Goal: Information Seeking & Learning: Check status

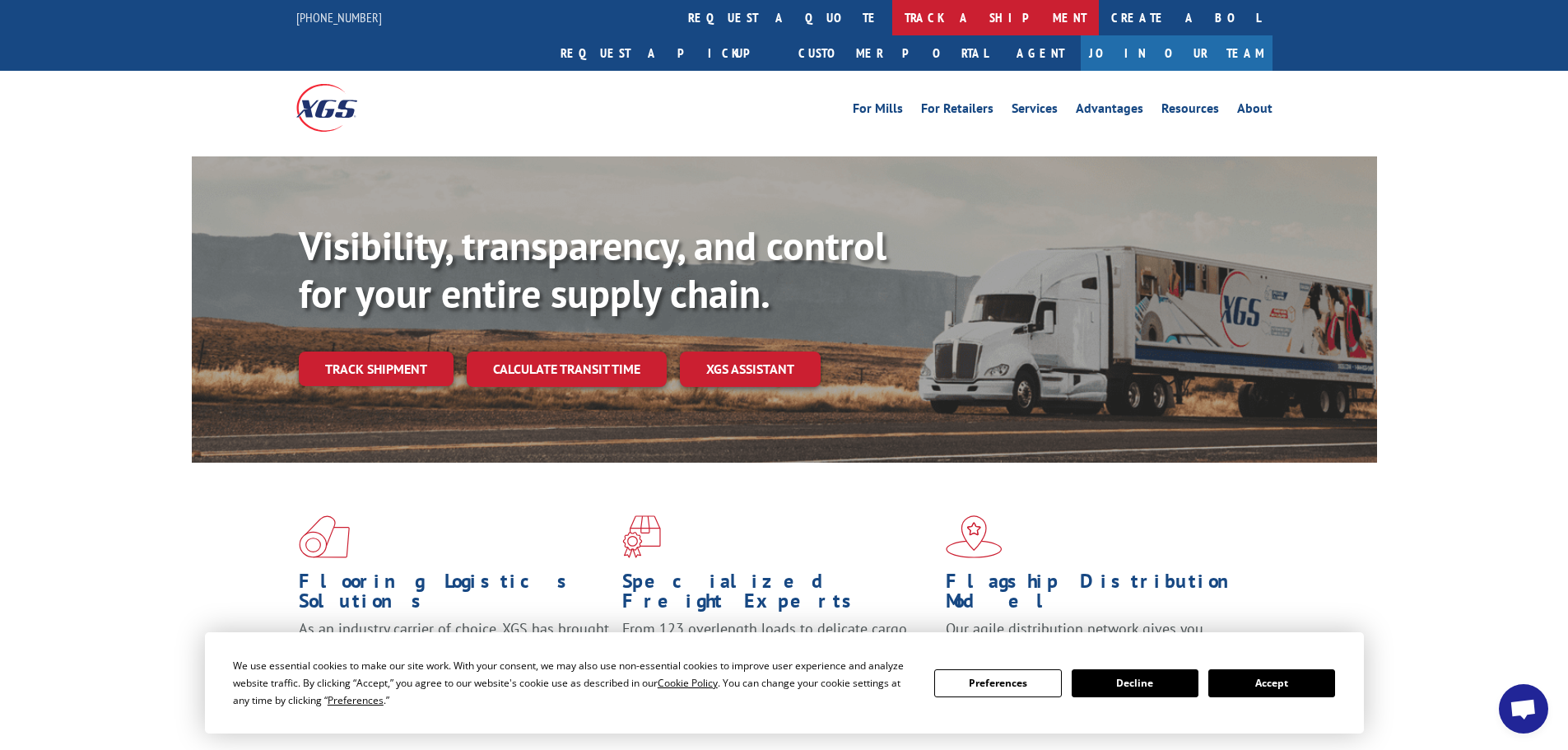
click at [892, 7] on link "track a shipment" at bounding box center [995, 17] width 206 height 36
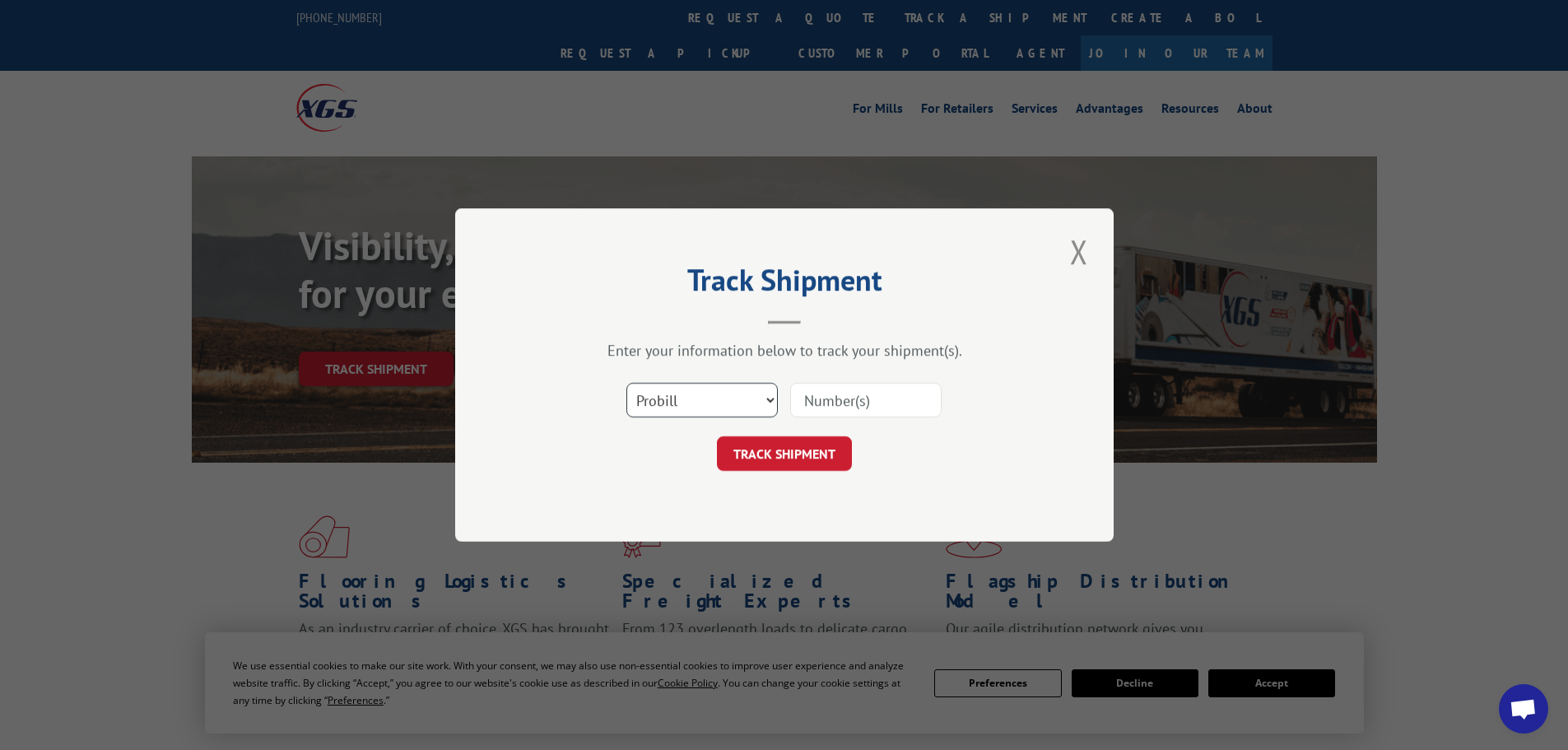
click at [750, 400] on select "Select category... Probill BOL PO" at bounding box center [702, 400] width 151 height 35
click at [627, 382] on select "Select category... Probill BOL PO" at bounding box center [702, 400] width 151 height 35
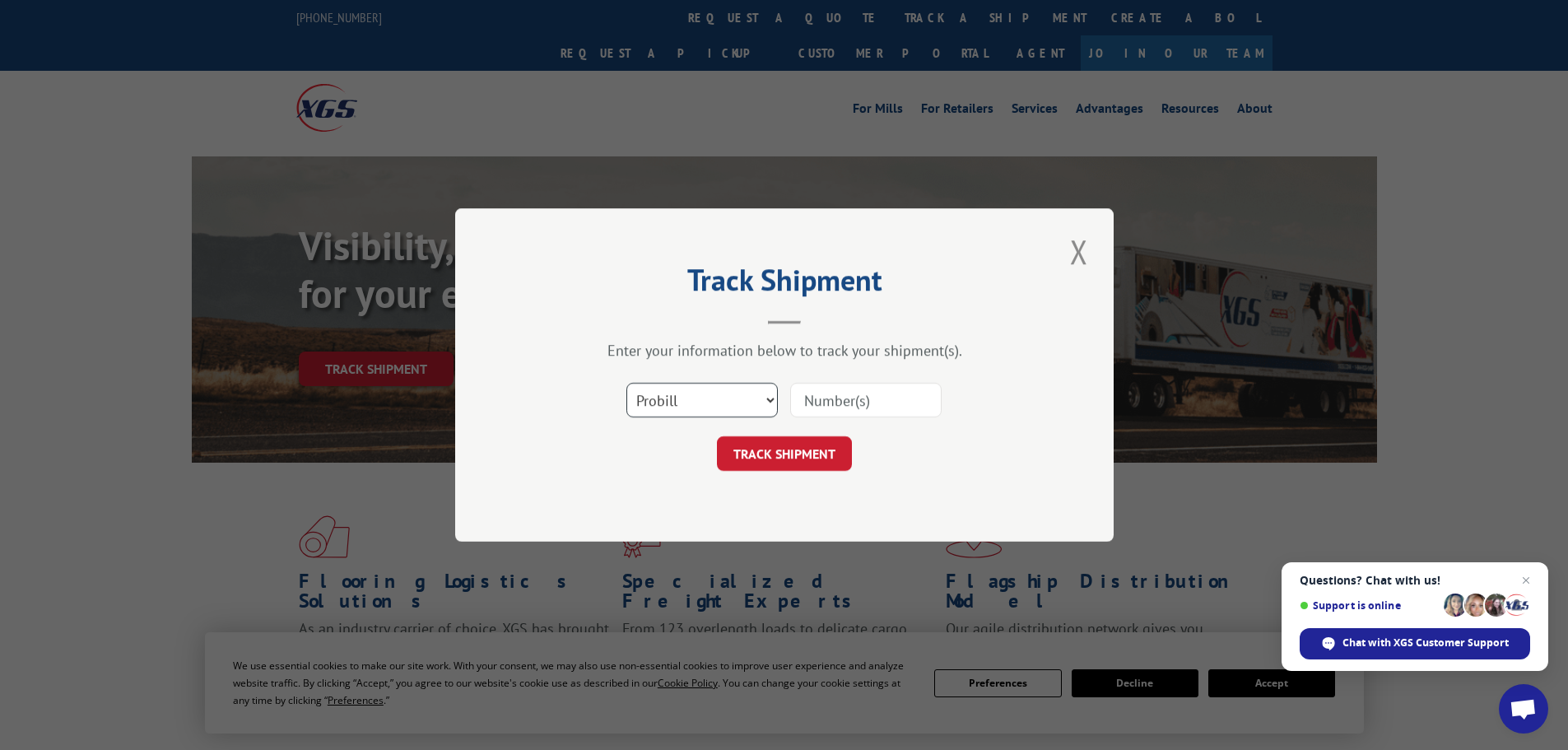
click at [725, 404] on select "Select category... Probill BOL PO" at bounding box center [702, 400] width 151 height 35
select select "bol"
click at [627, 382] on select "Select category... Probill BOL PO" at bounding box center [702, 400] width 151 height 35
click at [870, 406] on input at bounding box center [866, 400] width 151 height 35
paste input "0497808"
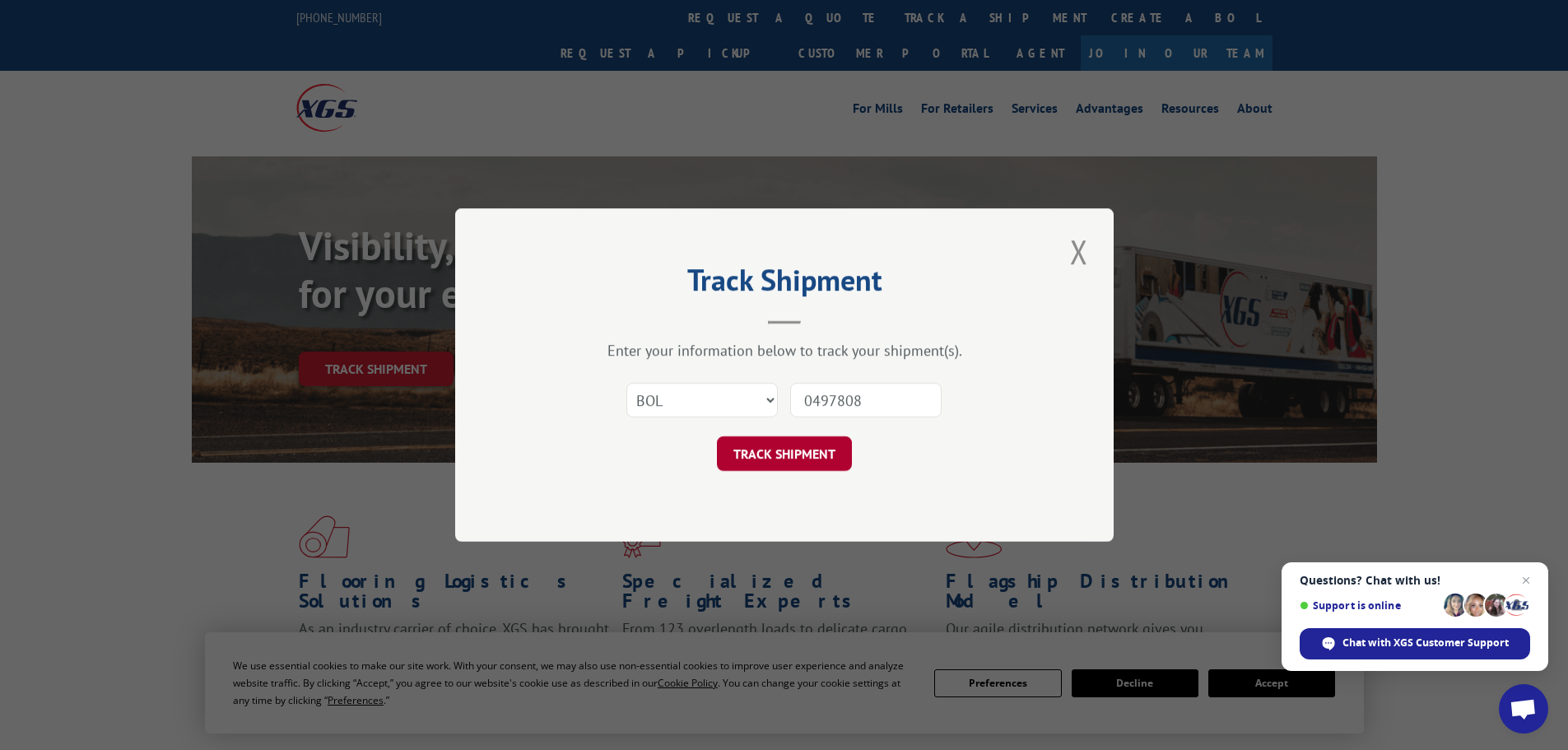
type input "0497808"
click at [846, 450] on button "TRACK SHIPMENT" at bounding box center [784, 453] width 135 height 35
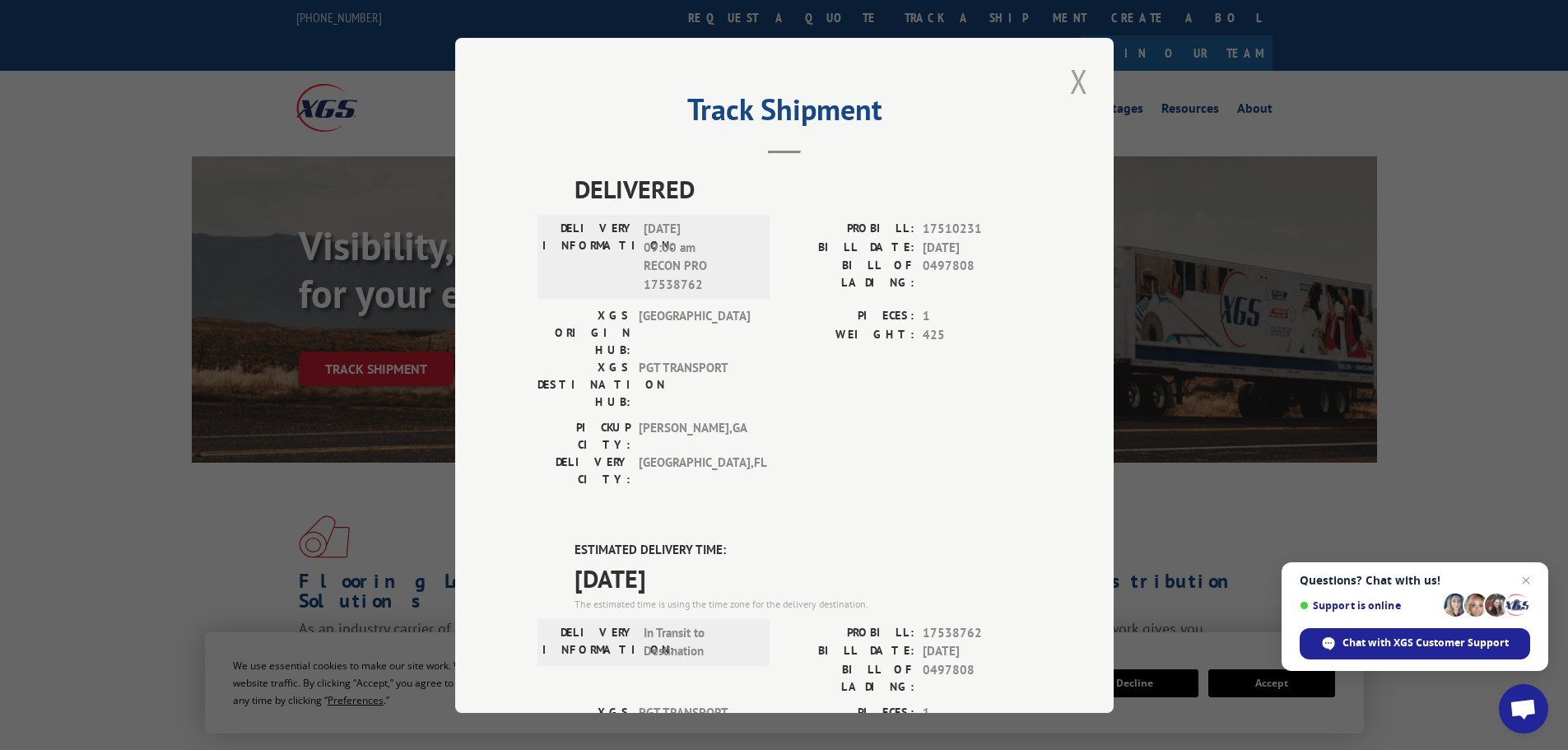
click at [1082, 80] on button "Close modal" at bounding box center [1078, 81] width 28 height 46
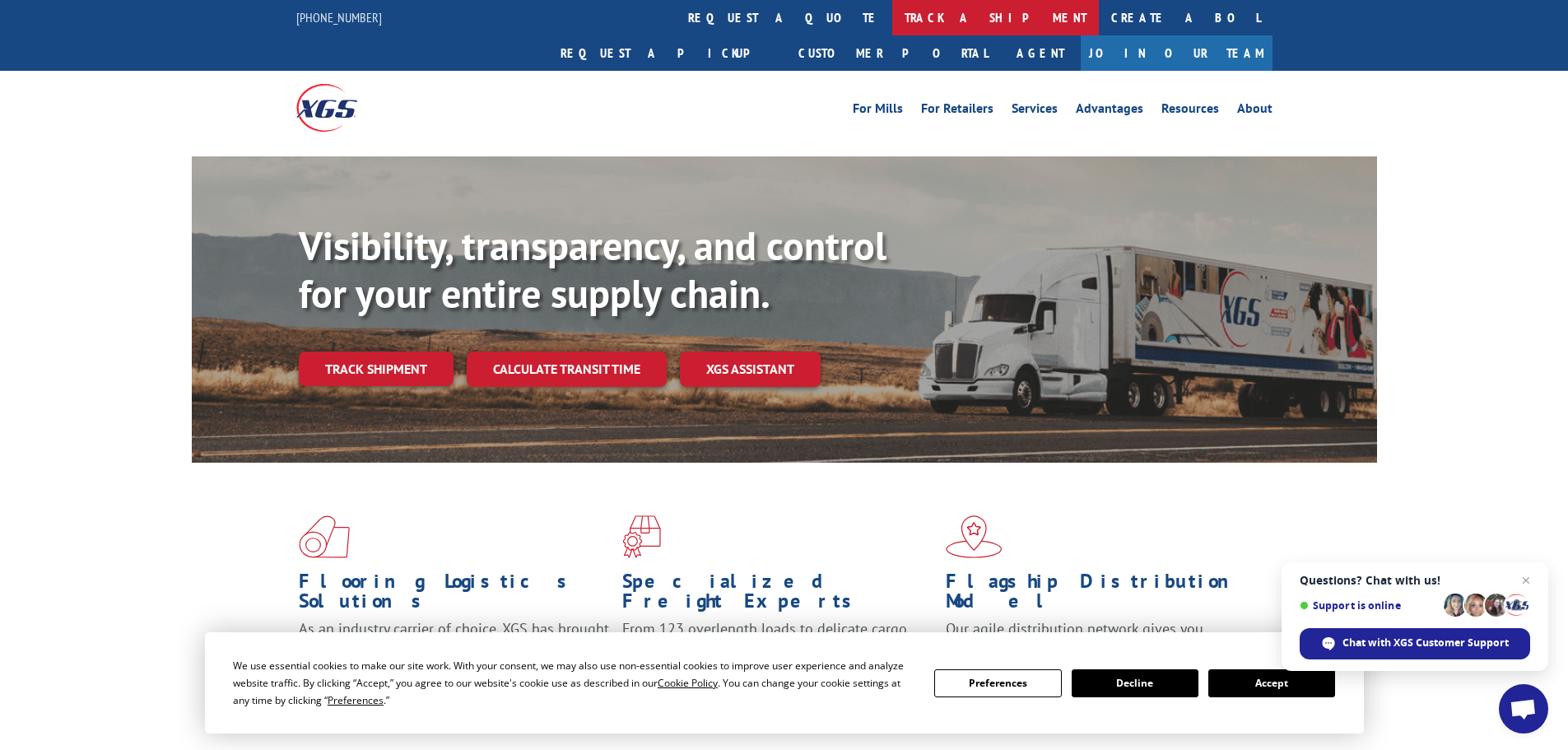
click at [892, 26] on link "track a shipment" at bounding box center [995, 17] width 206 height 36
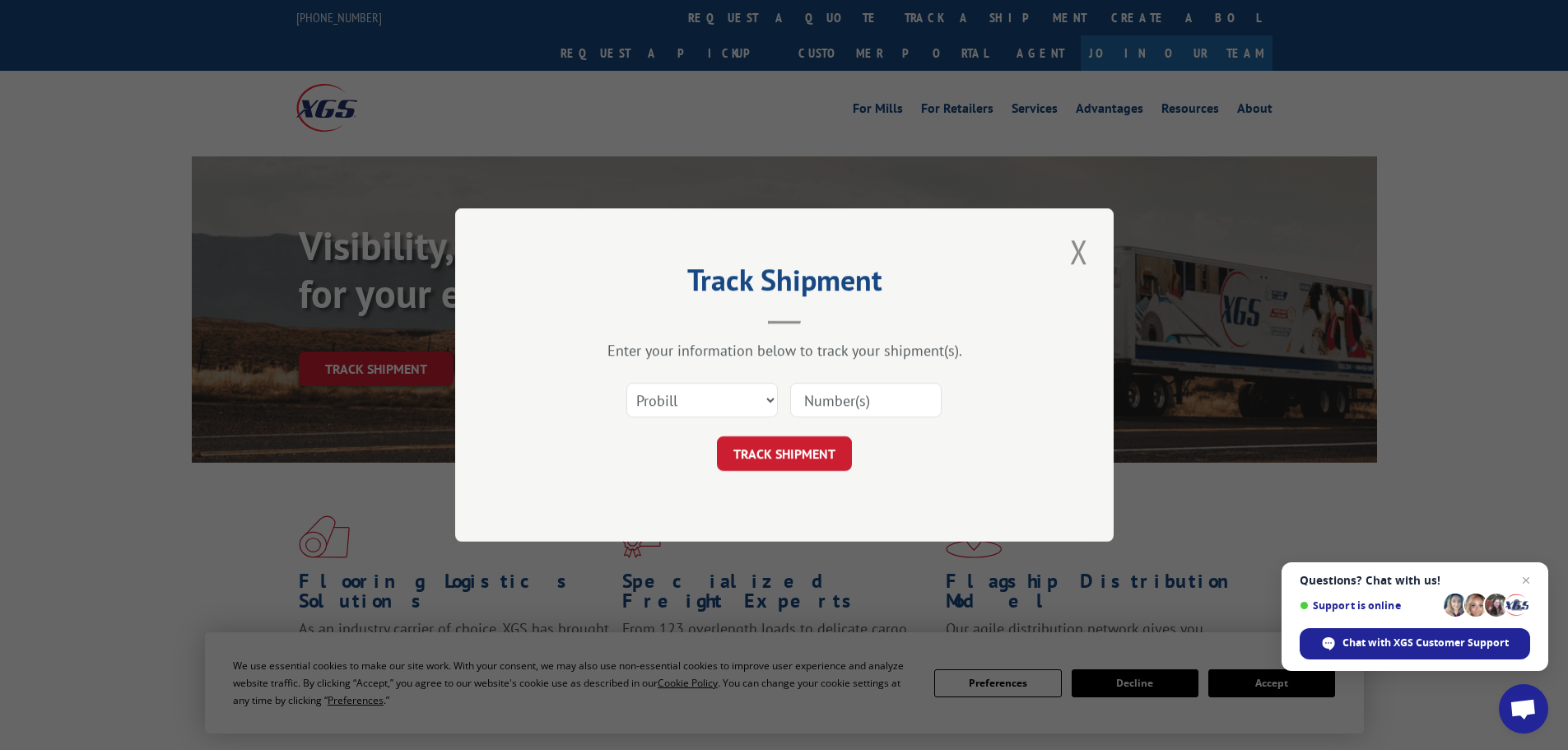
click at [862, 393] on input at bounding box center [866, 400] width 151 height 35
paste input "17509470"
type input "17509470"
click at [815, 466] on button "TRACK SHIPMENT" at bounding box center [784, 453] width 135 height 35
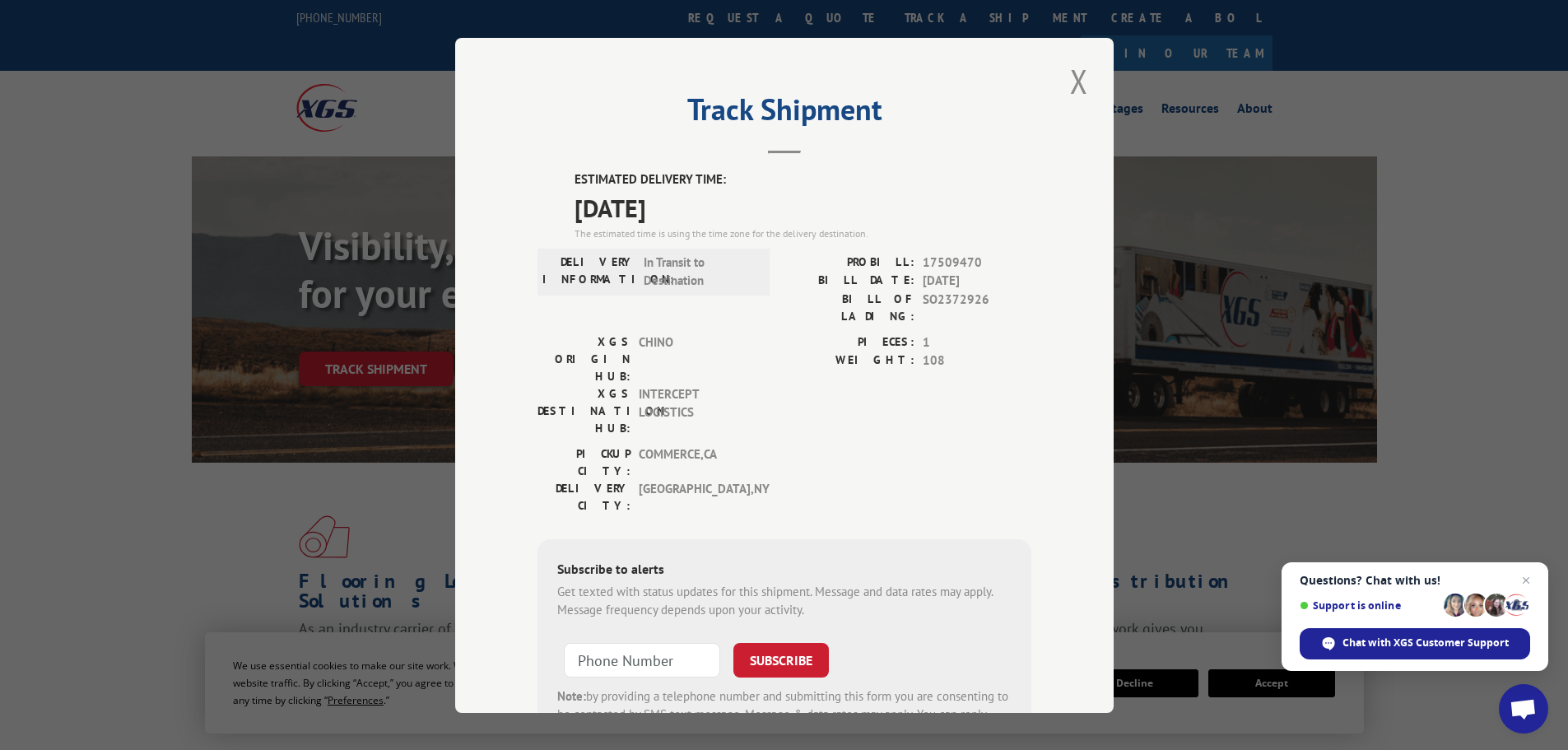
click at [1080, 89] on button "Close modal" at bounding box center [1078, 81] width 28 height 46
